Goal: Task Accomplishment & Management: Manage account settings

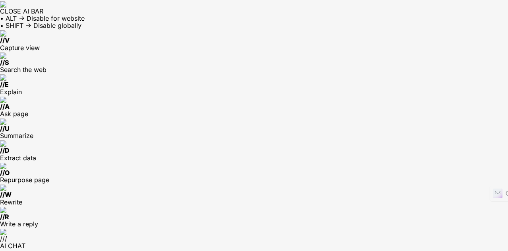
type input "**********"
type input "*"
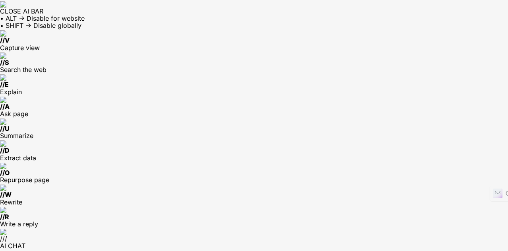
type input "*"
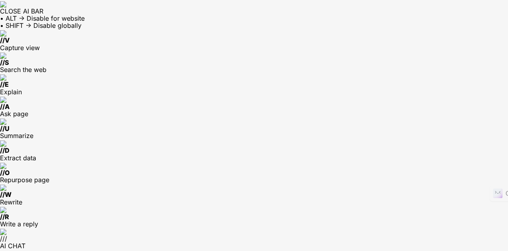
scroll to position [0, 0]
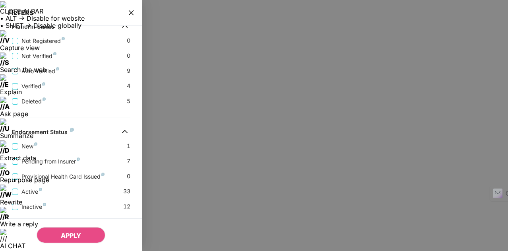
scroll to position [235, 0]
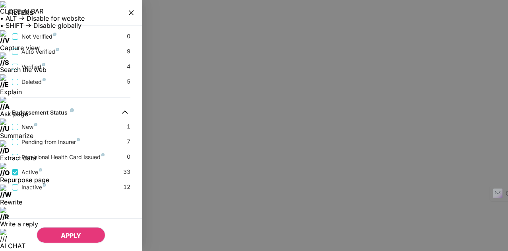
click at [71, 237] on span "APPLY" at bounding box center [71, 235] width 20 height 8
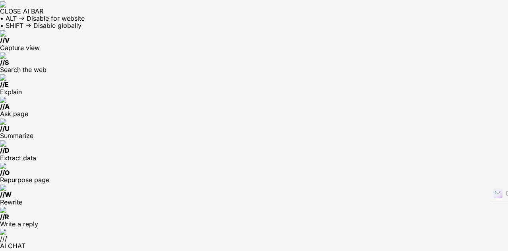
scroll to position [0, 0]
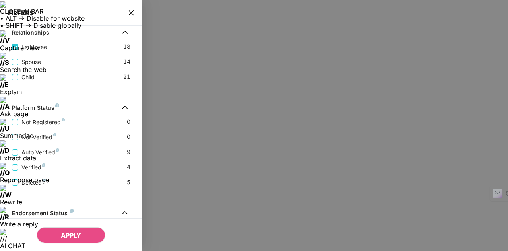
scroll to position [116, 0]
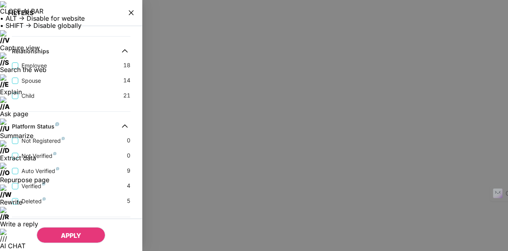
click at [72, 236] on span "APPLY" at bounding box center [71, 235] width 20 height 8
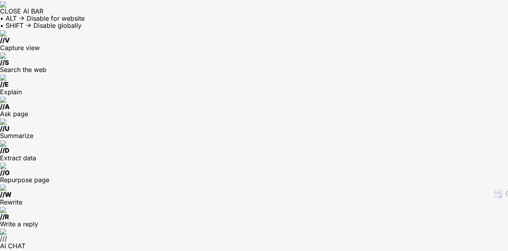
scroll to position [243, 0]
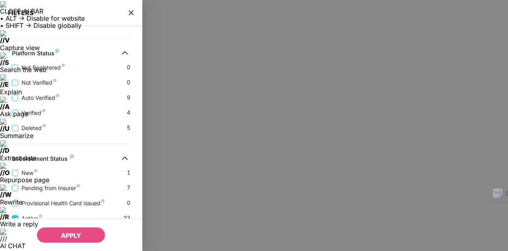
scroll to position [235, 0]
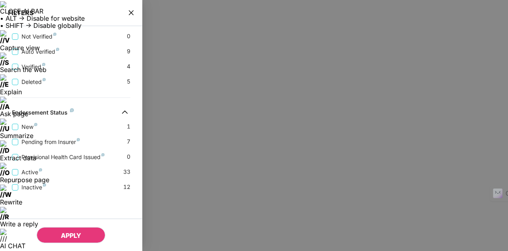
click at [76, 237] on span "APPLY" at bounding box center [71, 235] width 20 height 8
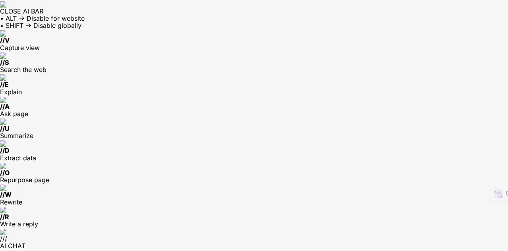
scroll to position [243, 0]
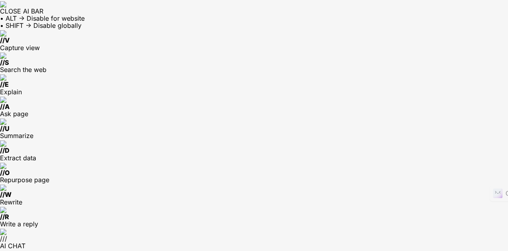
scroll to position [178, 0]
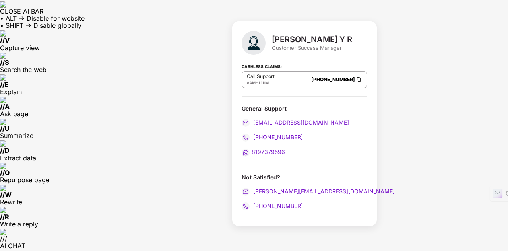
click at [370, 87] on div "[PERSON_NAME] Y R Customer Success Manager Cashless Claims: Call Support 8AM - …" at bounding box center [304, 123] width 145 height 204
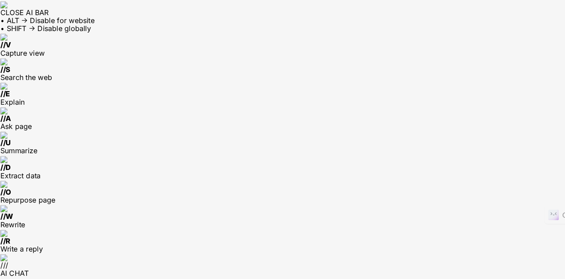
scroll to position [119, 0]
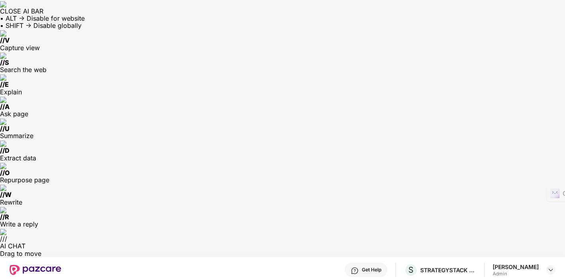
drag, startPoint x: 508, startPoint y: 2, endPoint x: 288, endPoint y: 16, distance: 220.3
click at [288, 250] on div "Get Help S STRATEGYSTACK CONSULTING PRIVATE LIMITED [PERSON_NAME] Admin" at bounding box center [308, 269] width 494 height 25
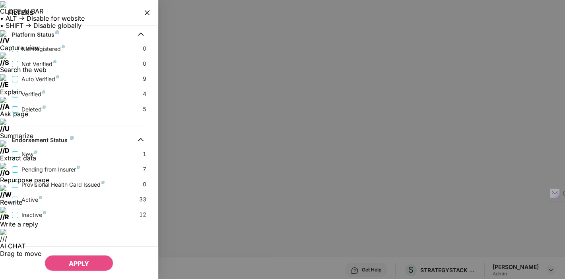
scroll to position [210, 0]
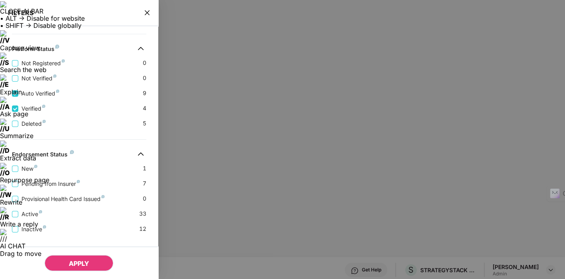
click at [76, 250] on span "APPLY" at bounding box center [79, 263] width 20 height 8
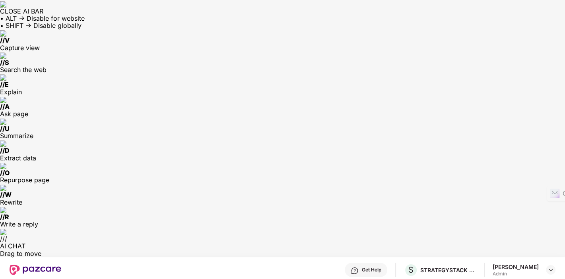
scroll to position [25, 0]
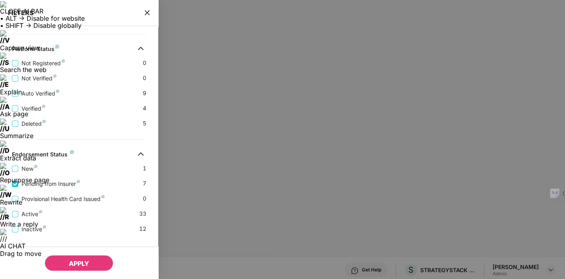
click at [89, 250] on span "APPLY" at bounding box center [79, 263] width 20 height 8
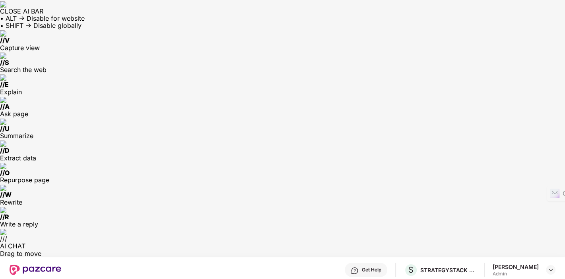
scroll to position [19, 0]
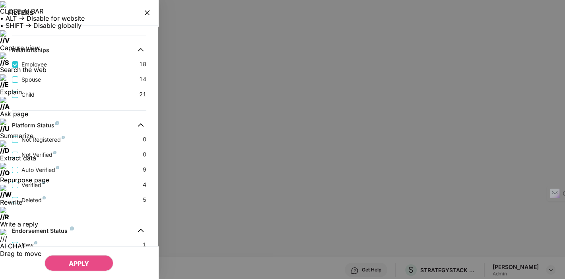
scroll to position [33, 0]
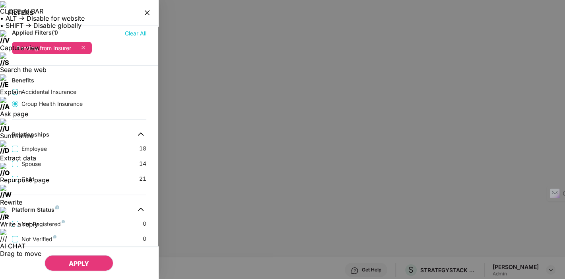
click at [85, 250] on span "APPLY" at bounding box center [79, 263] width 20 height 8
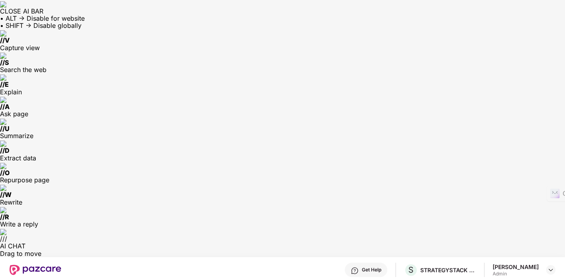
scroll to position [121, 0]
